Goal: Information Seeking & Learning: Learn about a topic

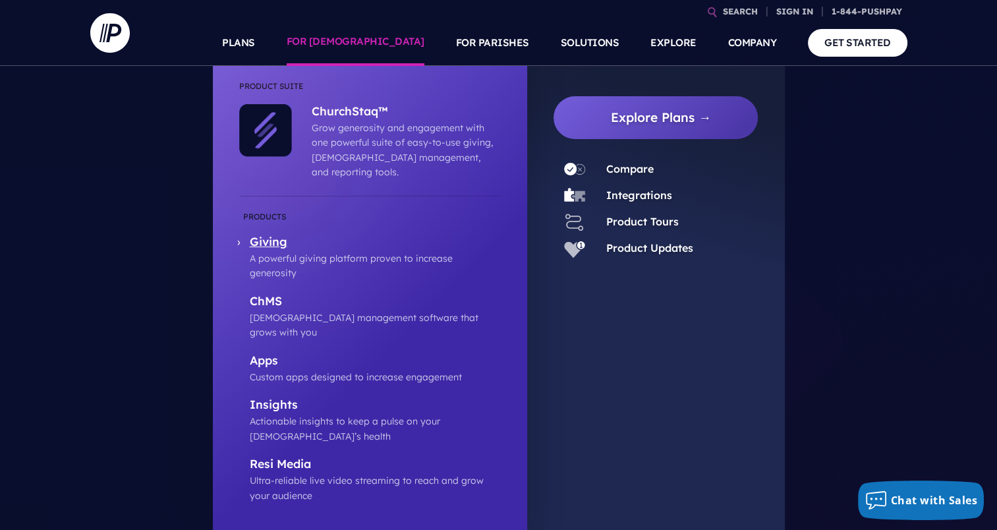
click at [271, 235] on p "Giving" at bounding box center [375, 243] width 251 height 16
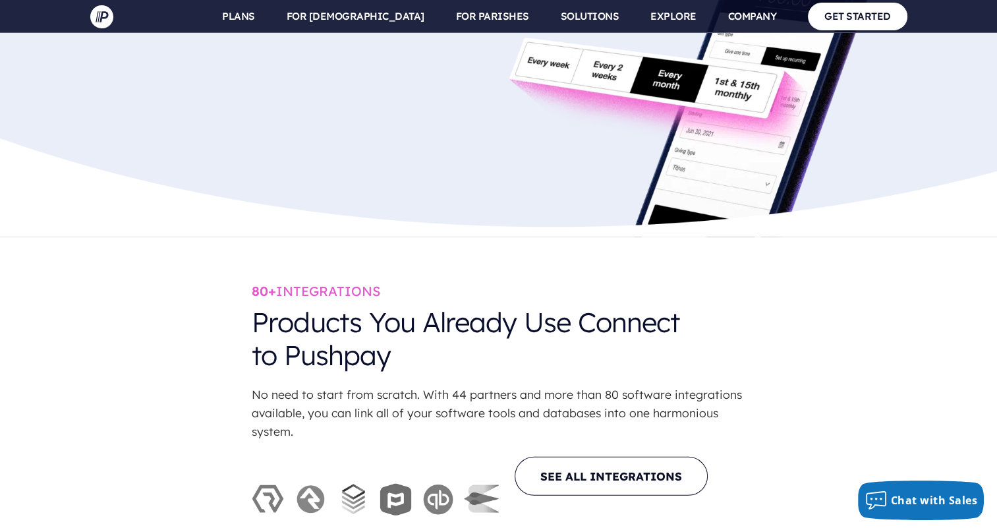
scroll to position [3821, 0]
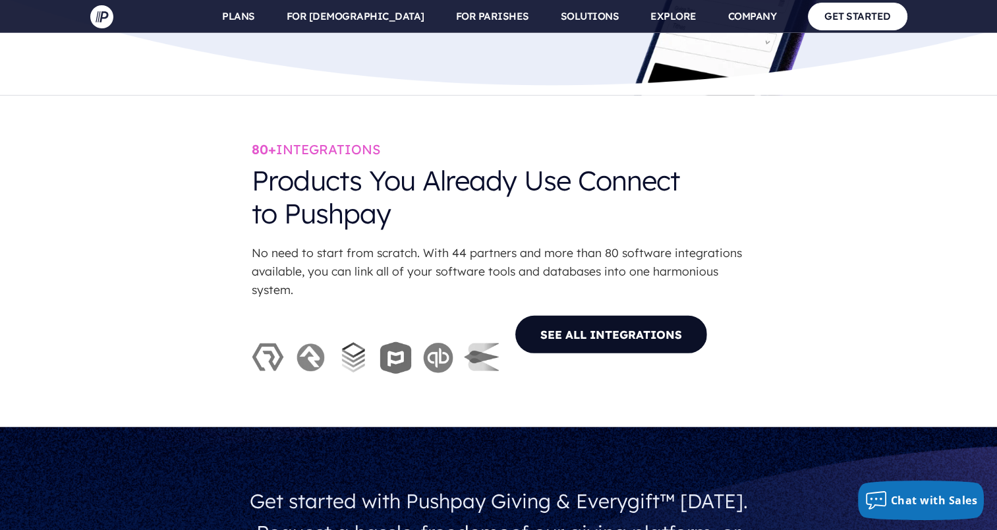
click at [589, 315] on link "SEE ALL INTEGRATIONS" at bounding box center [611, 334] width 193 height 39
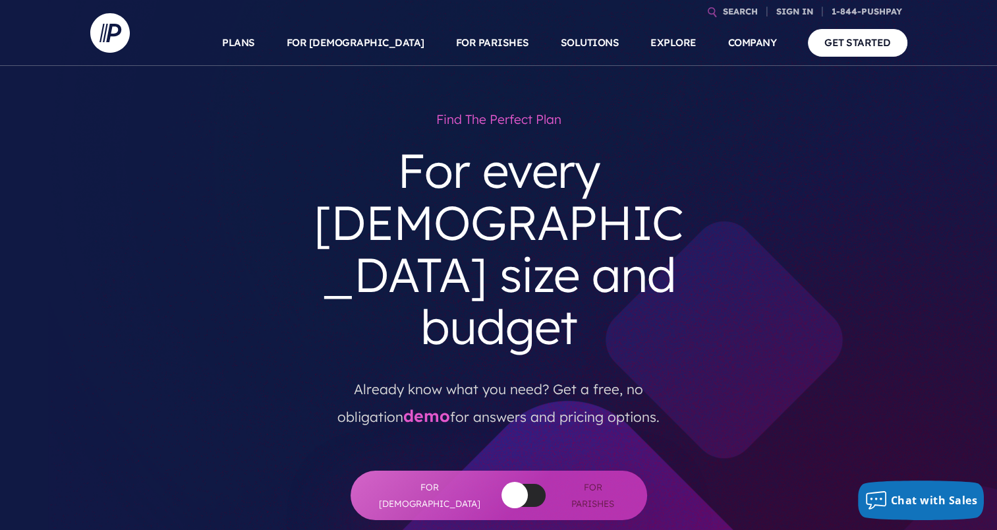
click at [565, 479] on span "For Parishes" at bounding box center [592, 495] width 55 height 32
